Goal: Check status: Check status

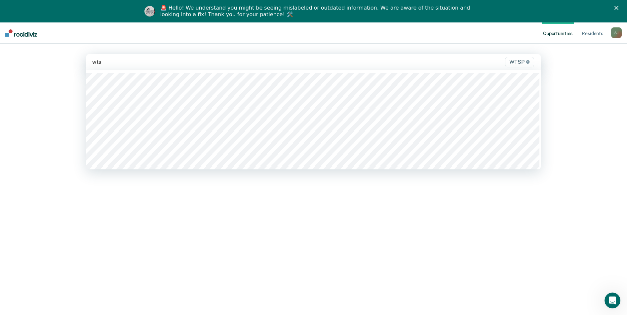
type input "wtsp"
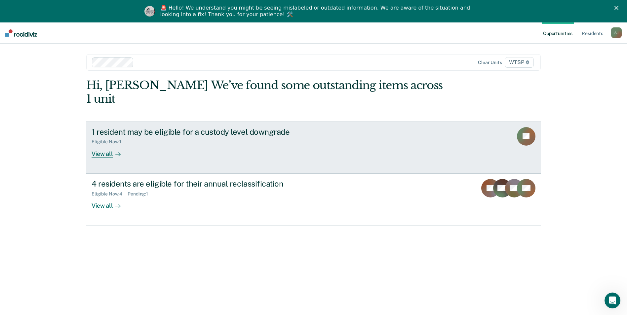
click at [99, 145] on div "View all" at bounding box center [110, 151] width 37 height 13
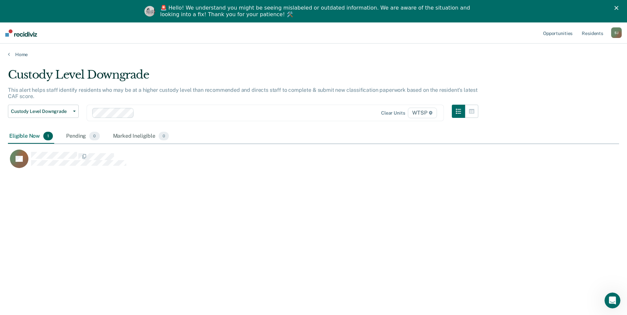
scroll to position [215, 606]
click at [9, 54] on icon at bounding box center [9, 54] width 2 height 5
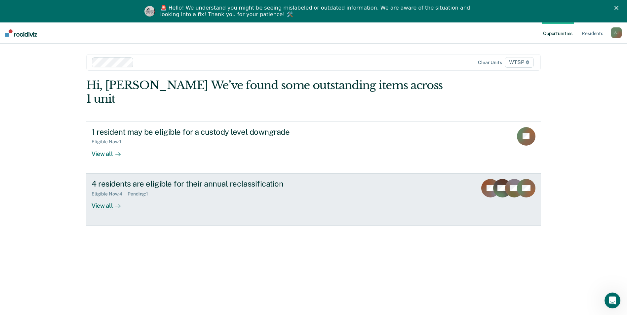
click at [102, 197] on div "View all" at bounding box center [110, 203] width 37 height 13
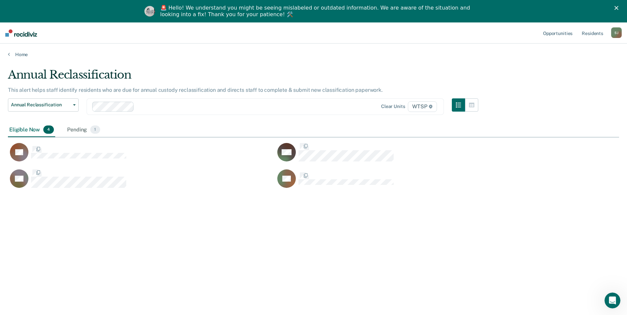
scroll to position [215, 606]
